Goal: Task Accomplishment & Management: Manage account settings

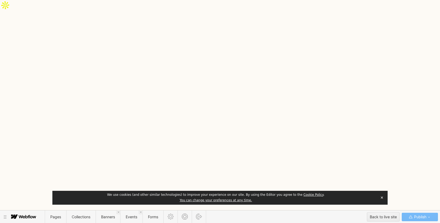
click at [382, 198] on button "✕" at bounding box center [381, 198] width 7 height 8
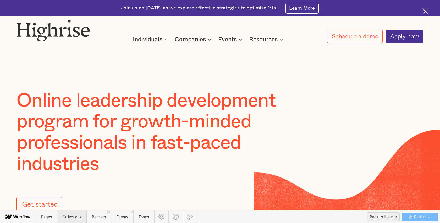
click at [78, 220] on span "Collections" at bounding box center [71, 216] width 29 height 13
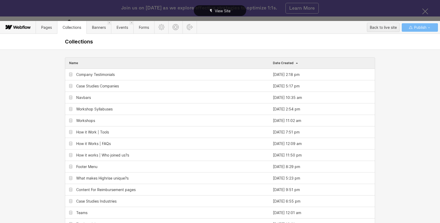
click at [424, 14] on div "View Site" at bounding box center [220, 10] width 440 height 21
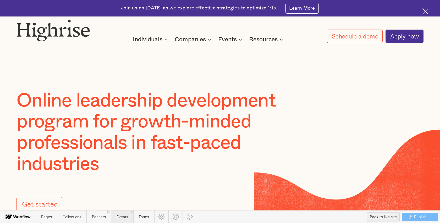
click at [122, 220] on span "Events" at bounding box center [122, 216] width 22 height 13
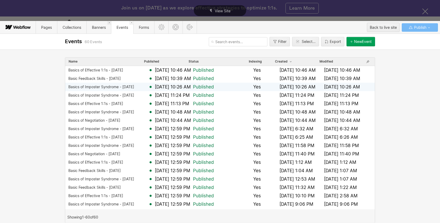
click at [107, 87] on div "Basics of Imposter Syndrome - 9.2.25" at bounding box center [101, 87] width 66 height 4
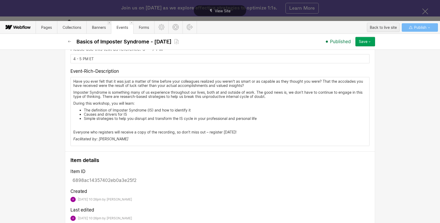
scroll to position [354, 0]
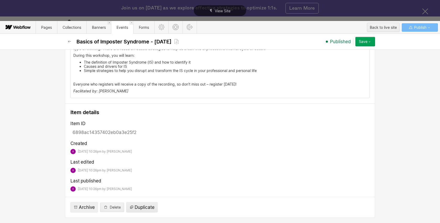
click at [148, 209] on span "Duplicate" at bounding box center [145, 207] width 20 height 6
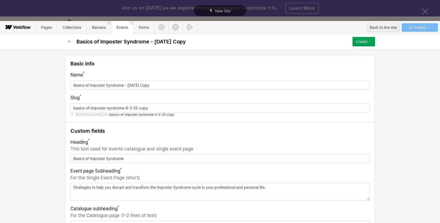
click at [129, 85] on input "Basics of Imposter Syndrome - 9.2.25 Copy" at bounding box center [219, 85] width 299 height 9
type input "Basics of Imposter Syndrome - .2.25 Copy"
type input "basics-of-imposter-syndrome---2-25-copy"
type input "Basics of Imposter Syndrome - 1.2.25 Copy"
type input "basics-of-imposter-syndrome---1-2-25-copy"
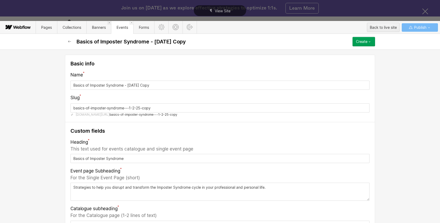
type input "Basics of Imposter Syndrome - 10.2.25 Copy"
type input "basics-of-imposter-syndrome---10-2-25-copy"
type input "Basics of Imposter Syndrome - 10.1.25 Copy"
type input "basics-of-imposter-syndrome---10-1-25-copy"
type input "Basics of Imposter Syndrome - 10.1.25"
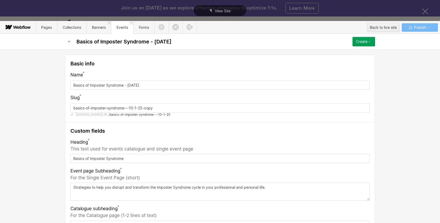
type input "basics-of-imposter-syndrome---10-1-25"
type input "Basics of Imposter Syndrome - 10.1.25"
click at [130, 108] on input "basics-of-imposter-syndrome---10-1-25" at bounding box center [219, 107] width 299 height 9
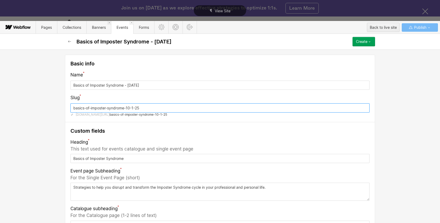
type input "basics-of-imposter-syndrome-10-1-25"
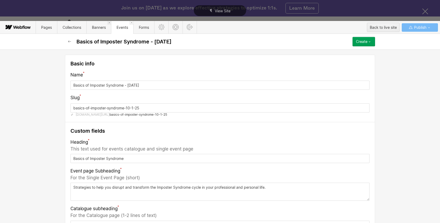
click at [48, 154] on div "Basic info Name Basics of Imposter Syndrome - 10.1.25 Slug basics-of-imposter-s…" at bounding box center [220, 136] width 440 height 174
click at [74, 188] on textarea "Strategies to help you disrupt and transform the Imposter Syndrome cycle in you…" at bounding box center [219, 192] width 299 height 18
click at [273, 188] on textarea "Strategies to help you disrupt and transform the Imposter Syndrome cycle in you…" at bounding box center [219, 192] width 299 height 18
paste textarea "Strategies to help you disrupt and transform the Imposter Syndrome cycle in you…"
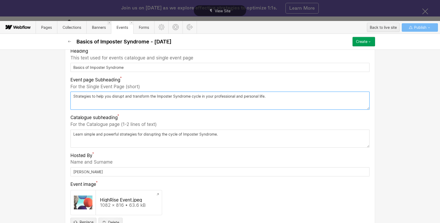
scroll to position [90, 0]
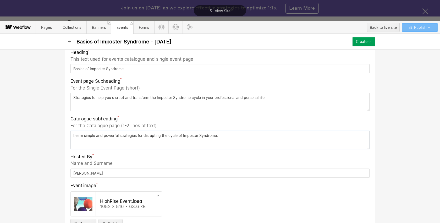
click at [139, 134] on textarea "Learn simple and powerful strategies for disrupting the cycle of Imposter Syndr…" at bounding box center [219, 140] width 299 height 18
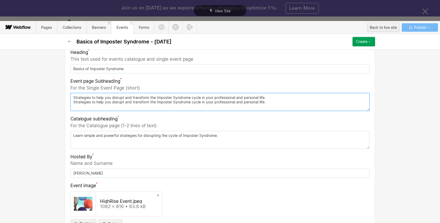
type textarea "Strategies to help you disrupt and transform the Imposter Syndrome cycle in you…"
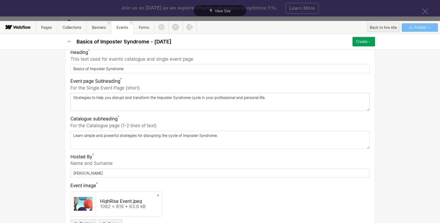
click at [74, 98] on textarea "Strategies to help you disrupt and transform the Imposter Syndrome cycle in you…" at bounding box center [219, 102] width 299 height 18
click at [272, 97] on textarea "Strategies to help you disrupt and transform the Imposter Syndrome cycle in you…" at bounding box center [219, 102] width 299 height 18
click at [74, 136] on textarea "Learn simple and powerful strategies for disrupting the cycle of Imposter Syndr…" at bounding box center [219, 140] width 299 height 18
paste textarea "Strategies to help you disrupt and transform the Imposter Syndrome cycle in you…"
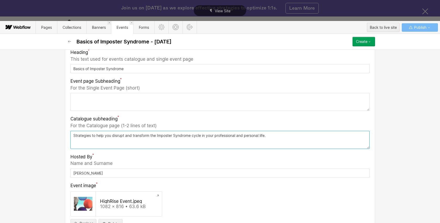
type textarea "Strategies to help you disrupt and transform the Imposter Syndrome cycle in you…"
click at [82, 102] on textarea at bounding box center [219, 102] width 299 height 18
paste textarea "Learn simple and powerful strategies for disrupting the cycle of Imposter Syndr…"
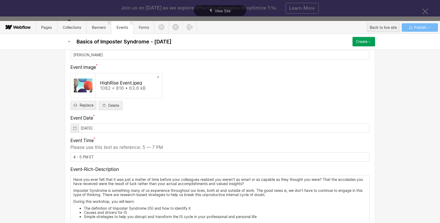
scroll to position [225, 0]
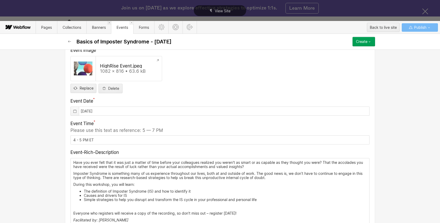
type textarea "Learn simple and powerful strategies for disrupting the cycle of Imposter Syndr…"
click at [74, 110] on icon at bounding box center [75, 111] width 4 height 4
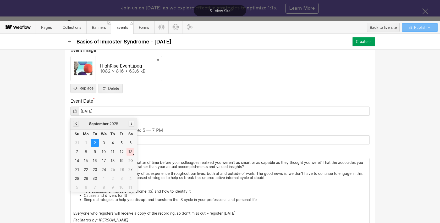
click at [132, 124] on icon "button" at bounding box center [131, 123] width 1 height 2
click at [104, 144] on div "1" at bounding box center [104, 143] width 8 height 8
type input "10/01/2025"
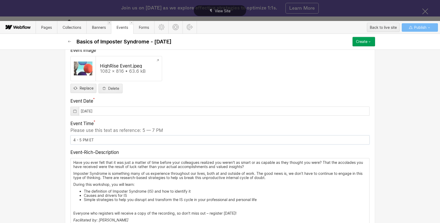
click at [75, 140] on input "4 - 5 PM ET" at bounding box center [219, 139] width 299 height 9
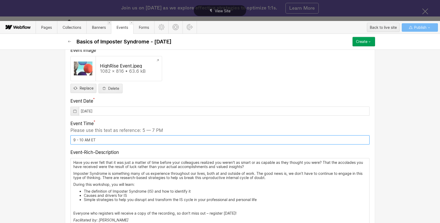
type input "9 - 10 AM ET"
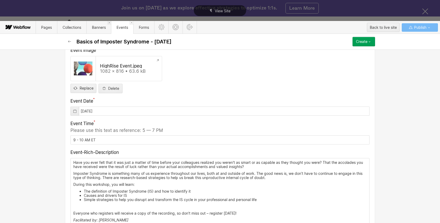
click at [37, 164] on div "Basic info Name Basics of Imposter Syndrome - 10.1.25 Slug basics-of-imposter-s…" at bounding box center [220, 136] width 440 height 174
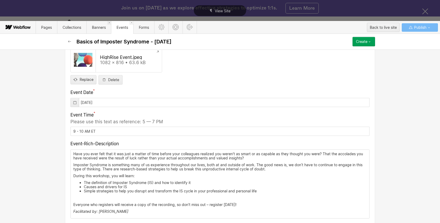
scroll to position [240, 0]
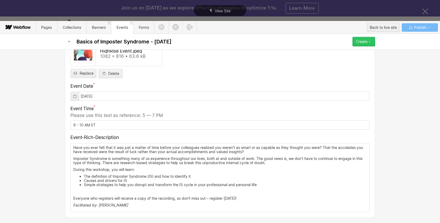
click at [370, 43] on icon "button" at bounding box center [369, 42] width 4 height 4
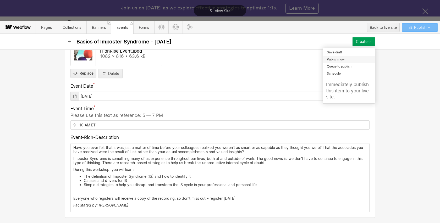
click at [365, 59] on div "Publish now" at bounding box center [349, 59] width 52 height 7
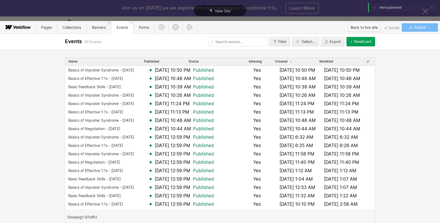
click at [371, 27] on div "Back to live site" at bounding box center [363, 28] width 27 height 8
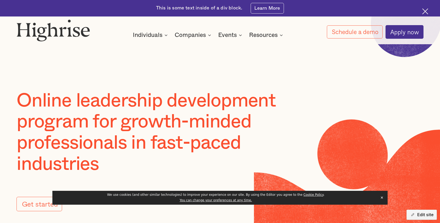
click at [382, 197] on button "✕" at bounding box center [381, 198] width 7 height 8
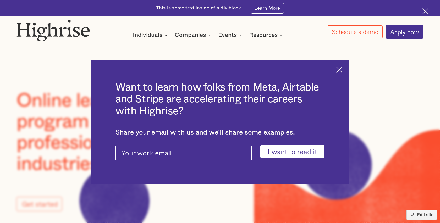
click at [339, 67] on img at bounding box center [339, 70] width 6 height 6
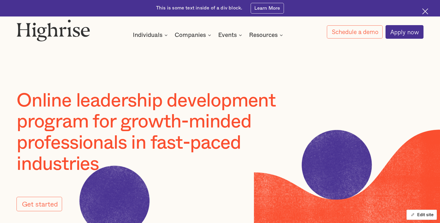
click at [421, 215] on button "Edit site" at bounding box center [421, 215] width 30 height 10
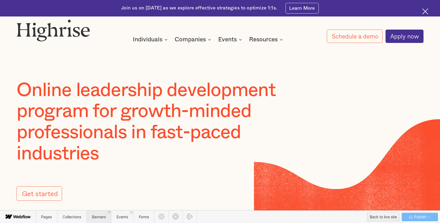
click at [98, 218] on span "Banners" at bounding box center [99, 217] width 14 height 4
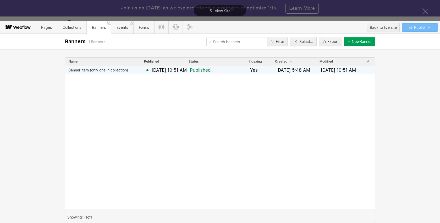
click at [111, 71] on div "Banner item (only one in collection)" at bounding box center [98, 70] width 60 height 4
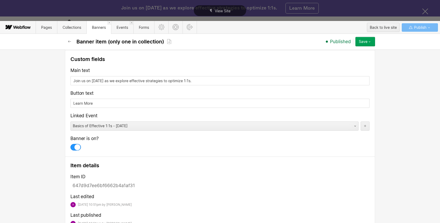
scroll to position [90, 0]
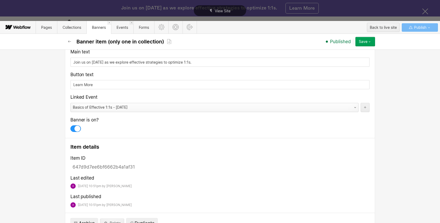
click at [124, 108] on div "Basics of Effective 1:1s - [DATE]" at bounding box center [209, 107] width 277 height 8
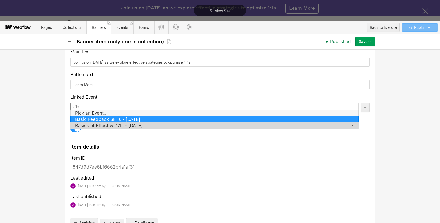
type input "9.16"
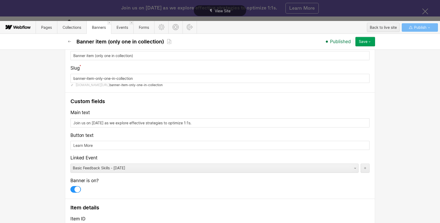
scroll to position [33, 0]
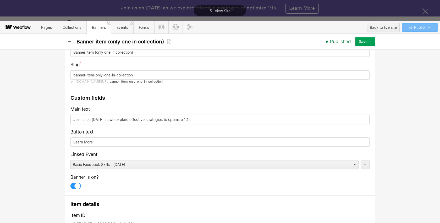
click at [95, 120] on input "Join us on [DATE] as we explore effective strategies to optimize 1:1s." at bounding box center [219, 119] width 299 height 9
click at [74, 121] on input "Join us on [DATE] as we explore effective strategies to optimize 1:1s." at bounding box center [219, 119] width 299 height 9
paste input "Unlock the power of feedback. Join our free workshop."
drag, startPoint x: 167, startPoint y: 119, endPoint x: 180, endPoint y: 119, distance: 13.3
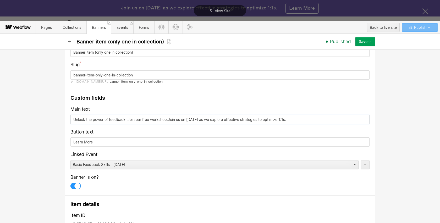
click at [180, 119] on input "Unlock the power of feedback. Join our free workshop.Join us on [DATE] as we ex…" at bounding box center [219, 119] width 299 height 9
drag, startPoint x: 188, startPoint y: 120, endPoint x: 311, endPoint y: 118, distance: 122.8
click at [311, 118] on input "Unlock the power of feedback. Join our free workshop on [DATE] as we explore ef…" at bounding box center [219, 119] width 299 height 9
click at [135, 120] on input "Unlock the power of feedback. Join our free workshop on [DATE]!" at bounding box center [219, 119] width 299 height 9
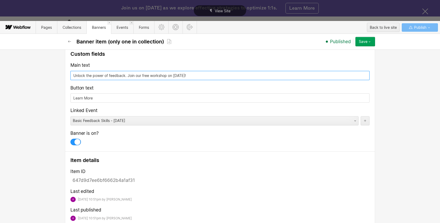
scroll to position [94, 0]
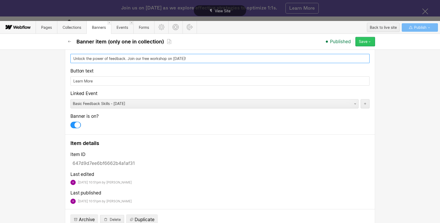
type input "Unlock the power of feedback. Join our free workshop on [DATE]!"
click at [369, 42] on icon "button" at bounding box center [369, 42] width 4 height 4
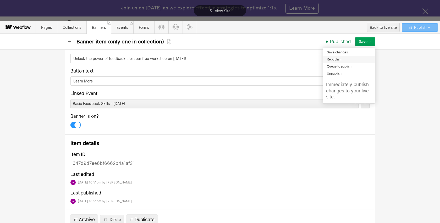
click at [362, 59] on div "Republish" at bounding box center [349, 59] width 52 height 7
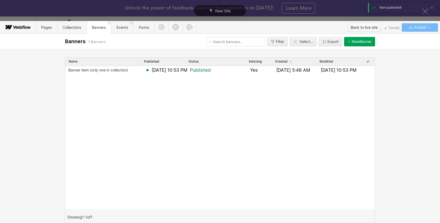
click at [371, 27] on div "Back to live site" at bounding box center [363, 28] width 27 height 8
